Goal: Check status

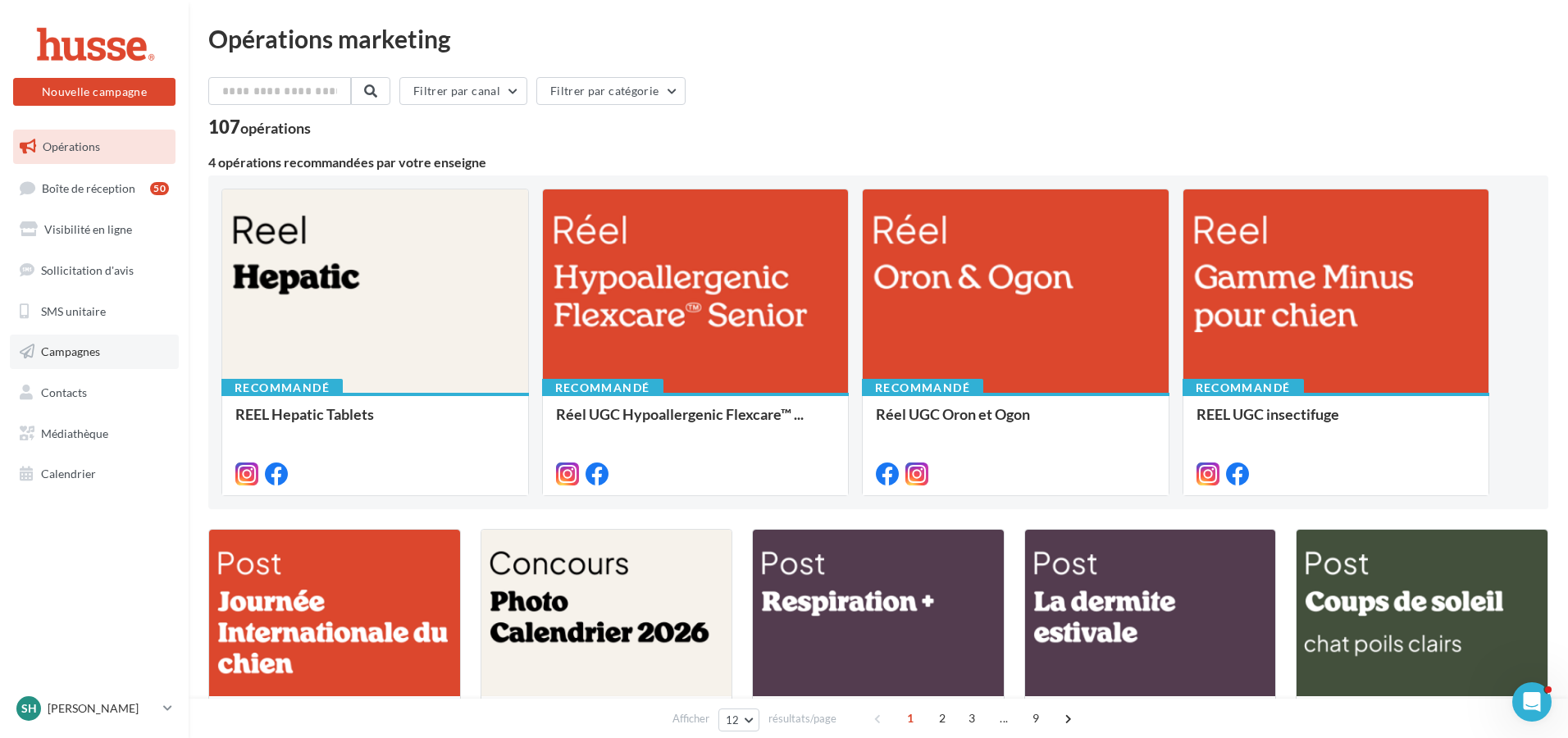
click at [105, 342] on link "Campagnes" at bounding box center [94, 352] width 169 height 34
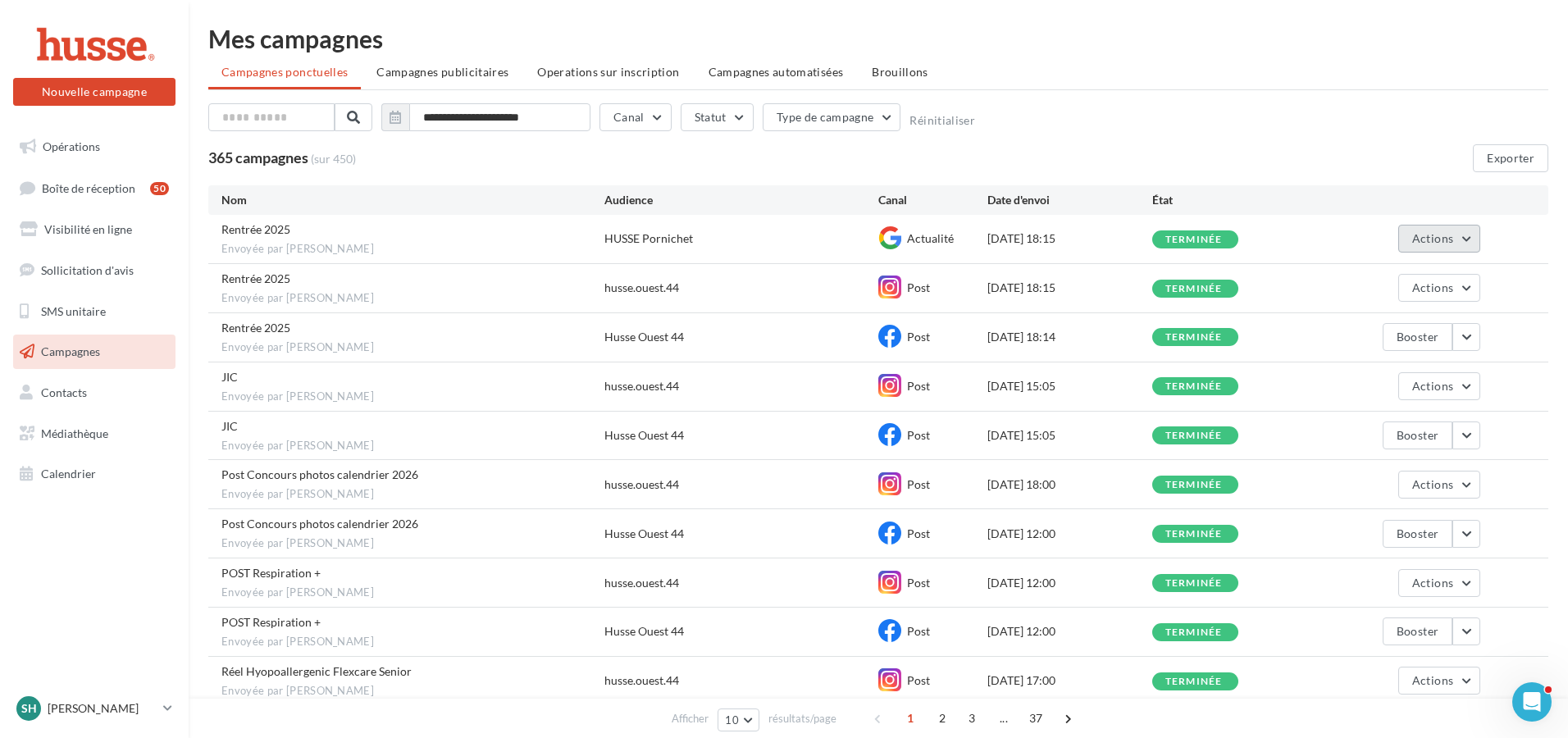
click at [1448, 242] on span "Actions" at bounding box center [1432, 238] width 41 height 14
click at [1403, 279] on button "Voir les résultats" at bounding box center [1398, 277] width 164 height 43
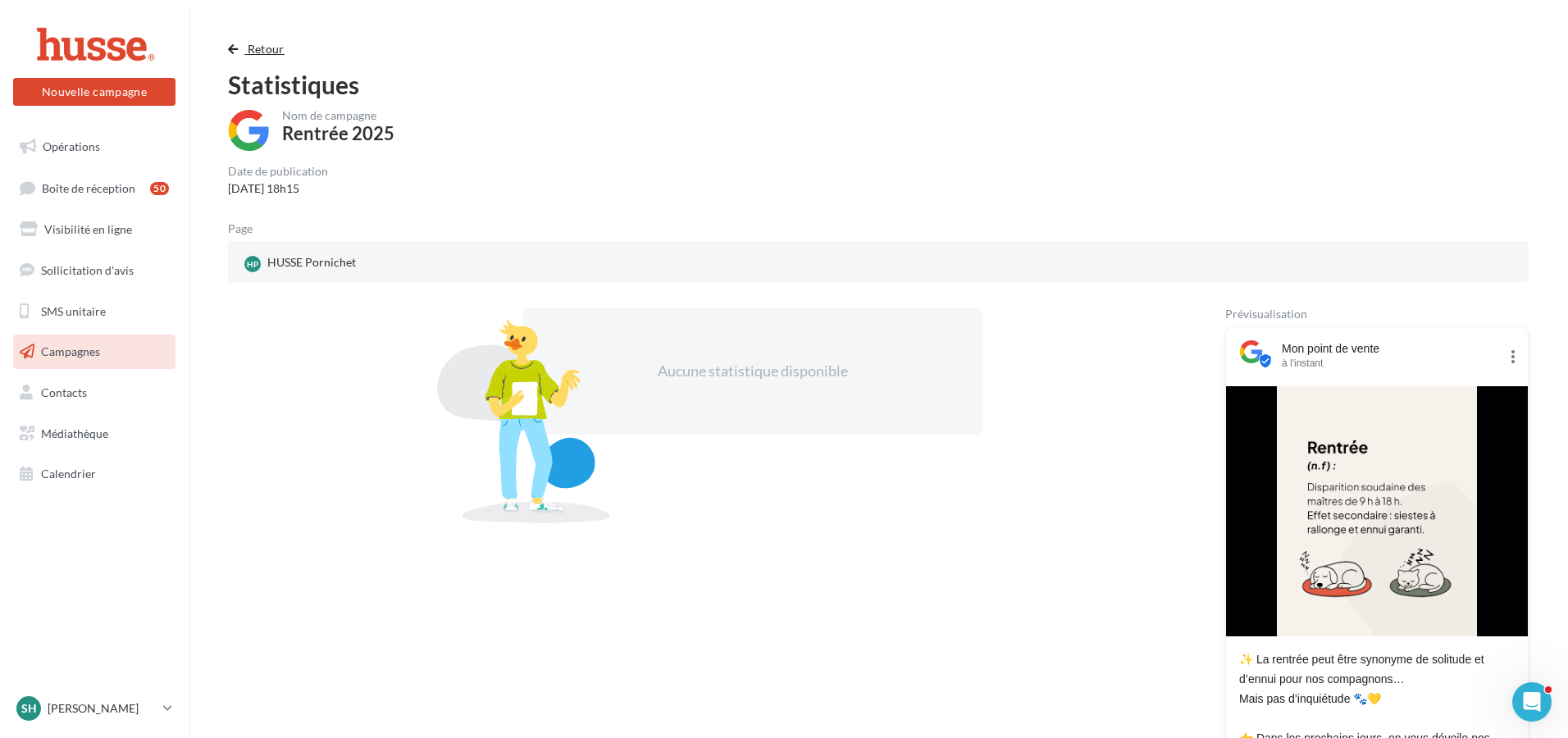
click at [242, 41] on button "Retour" at bounding box center [260, 49] width 63 height 20
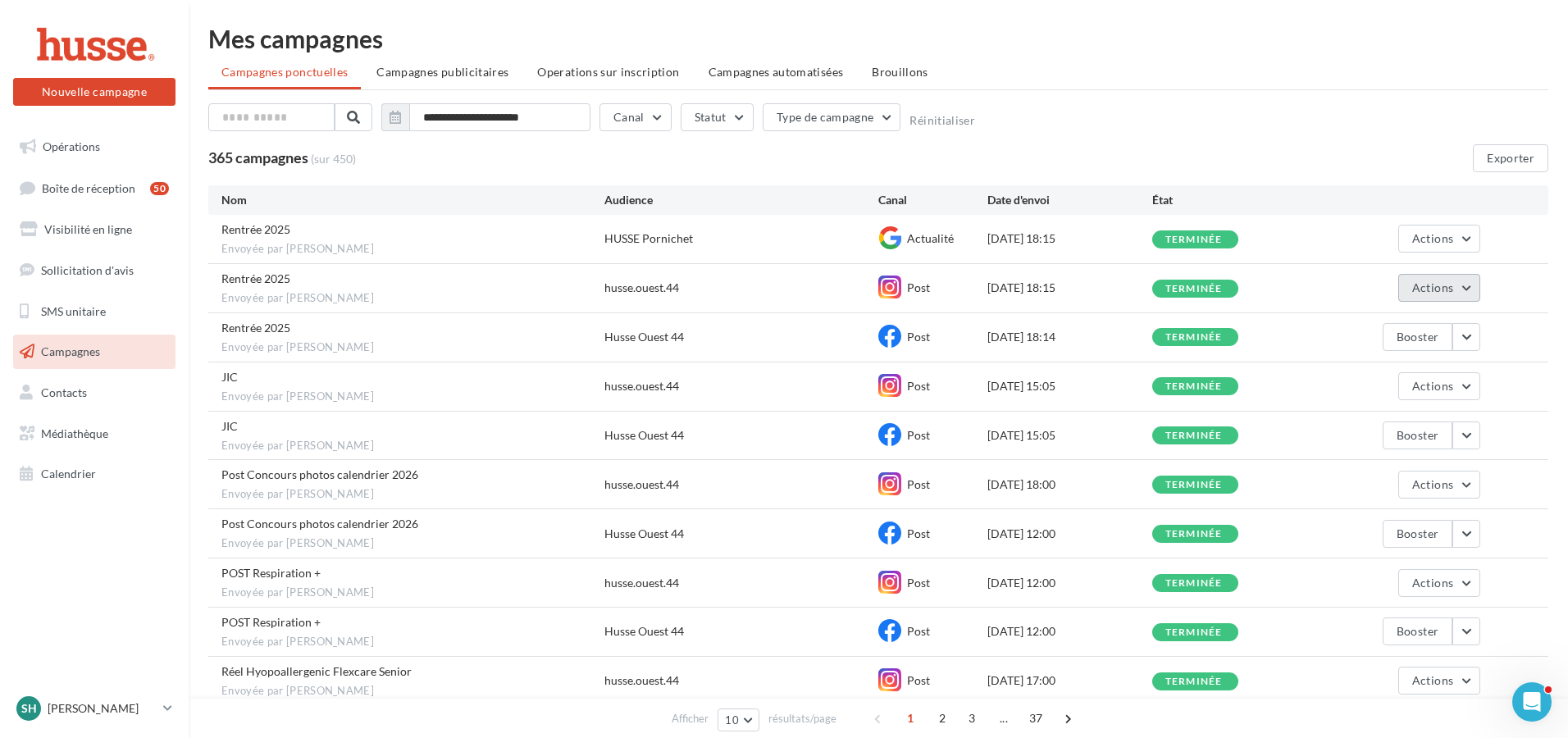
click at [1465, 287] on button "Actions" at bounding box center [1439, 287] width 82 height 28
click at [1395, 324] on button "Voir les résultats" at bounding box center [1398, 327] width 164 height 43
